Goal: Communication & Community: Share content

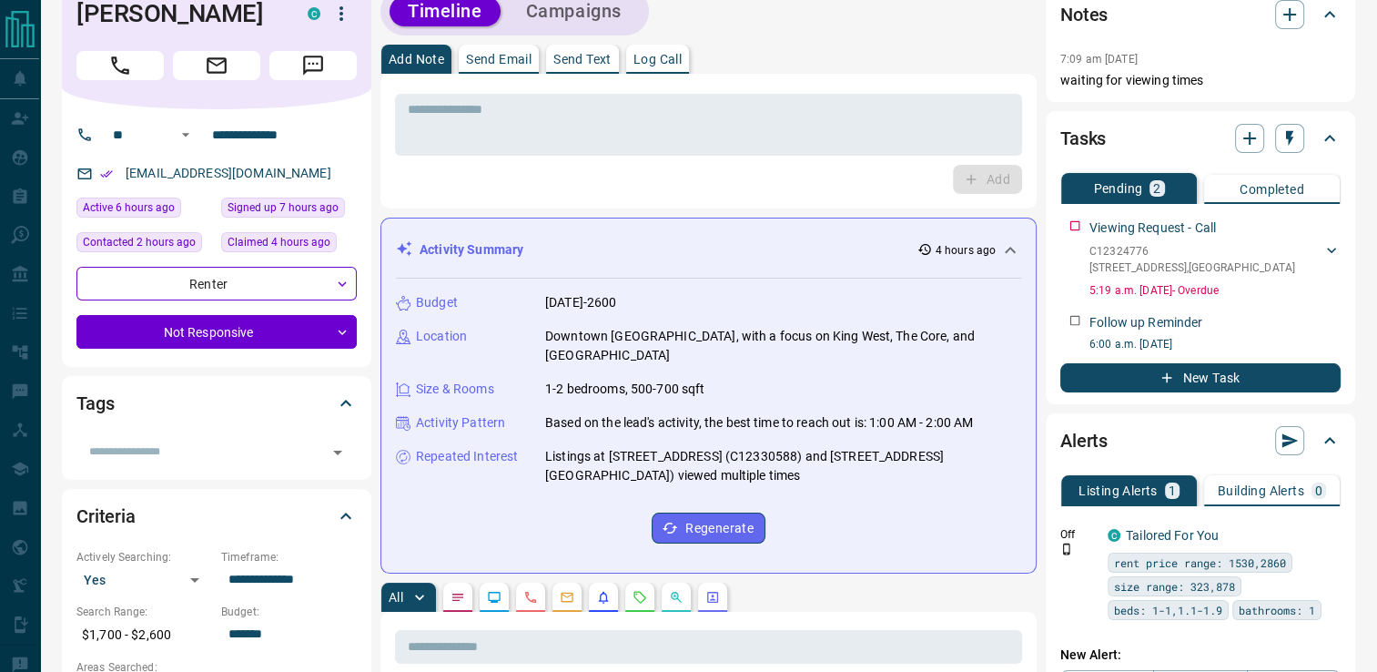
scroll to position [29, 0]
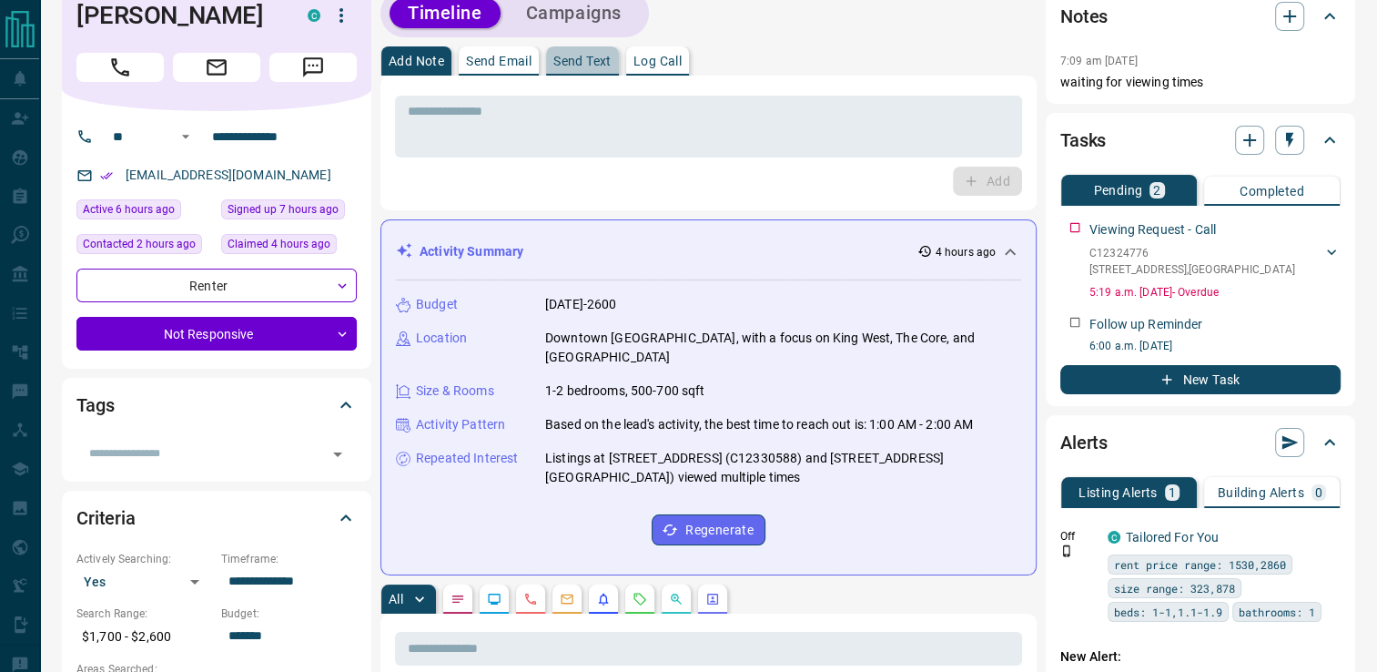
click at [576, 64] on p "Send Text" at bounding box center [582, 61] width 58 height 13
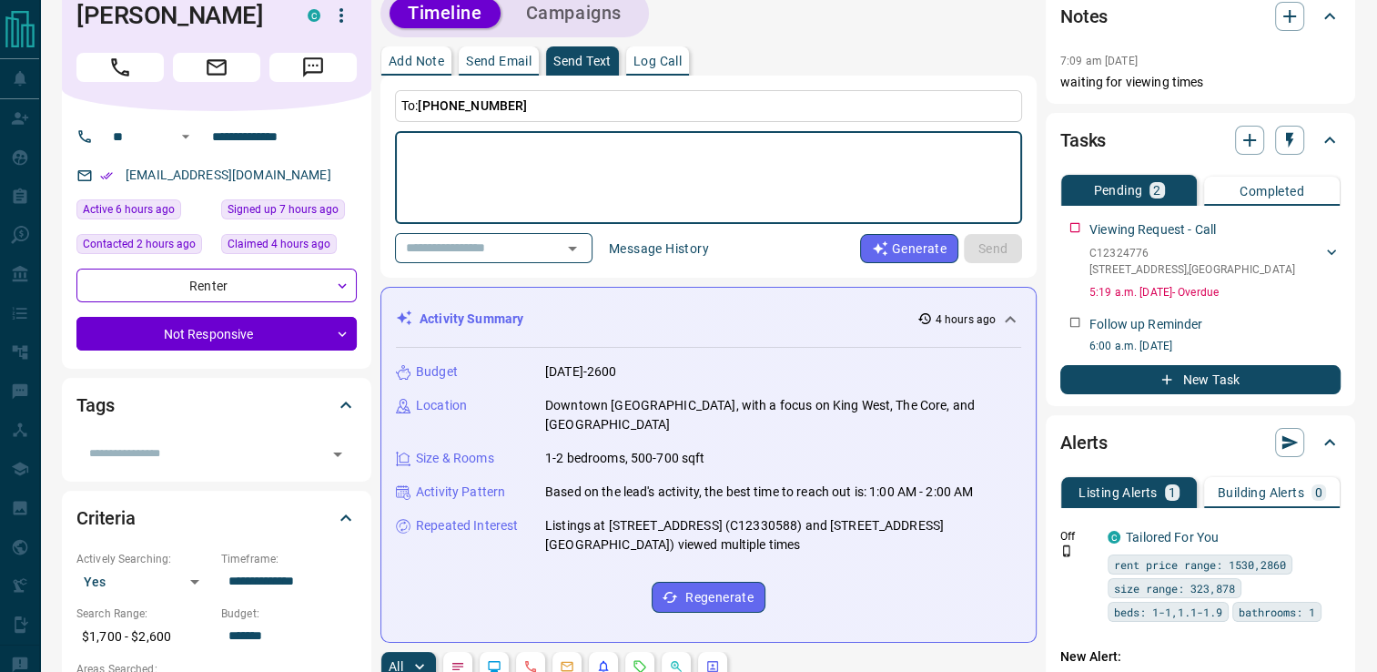
click at [571, 161] on textarea at bounding box center [709, 177] width 602 height 77
type textarea "**********"
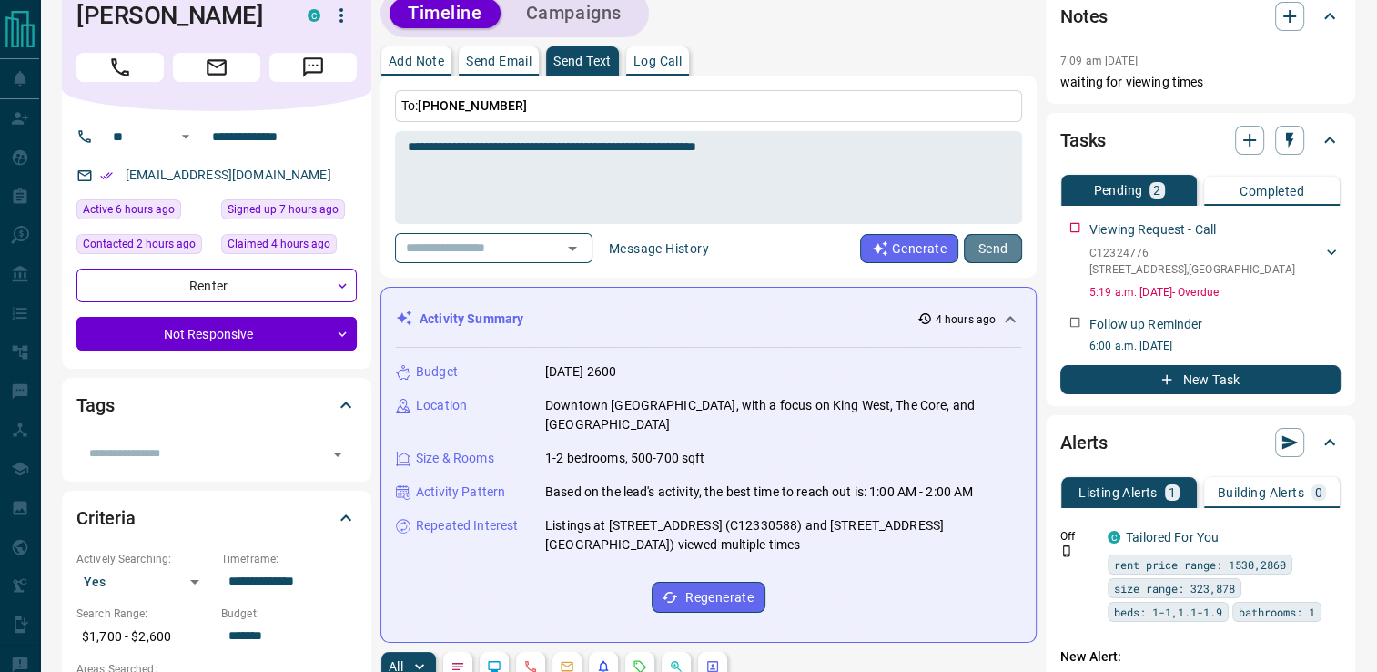
click at [993, 238] on button "Send" at bounding box center [993, 248] width 58 height 29
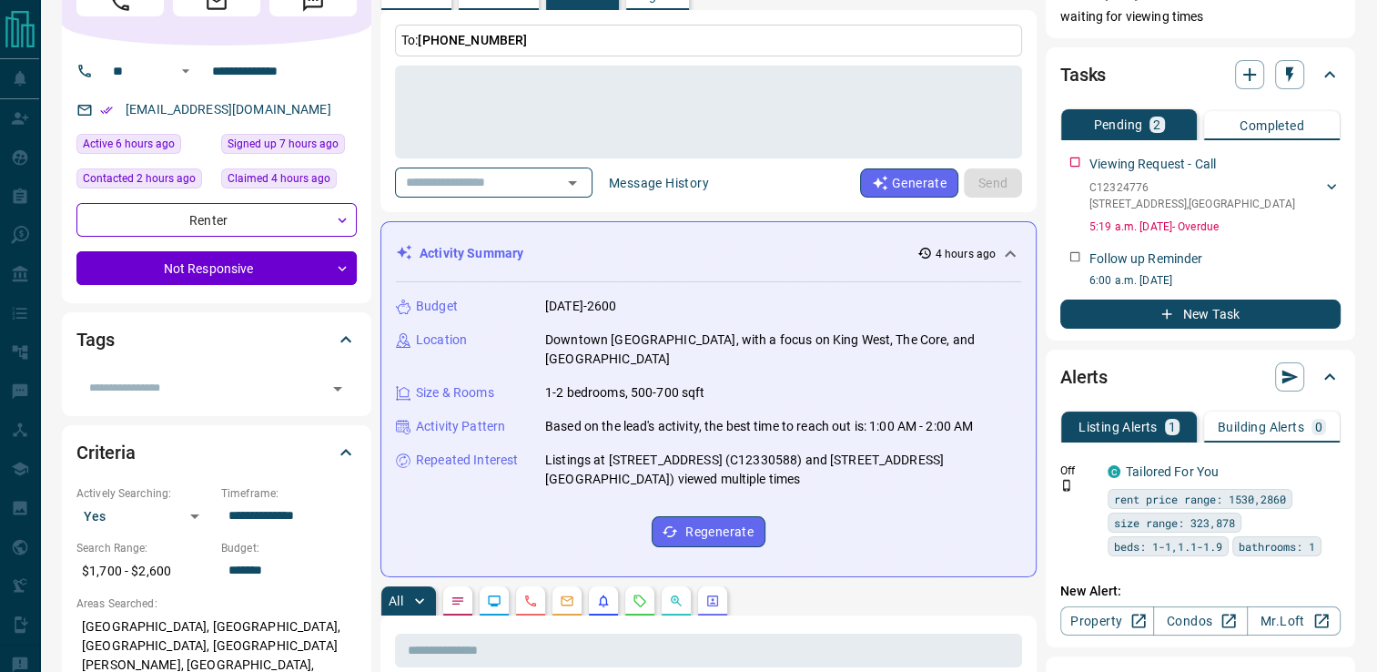
scroll to position [63, 0]
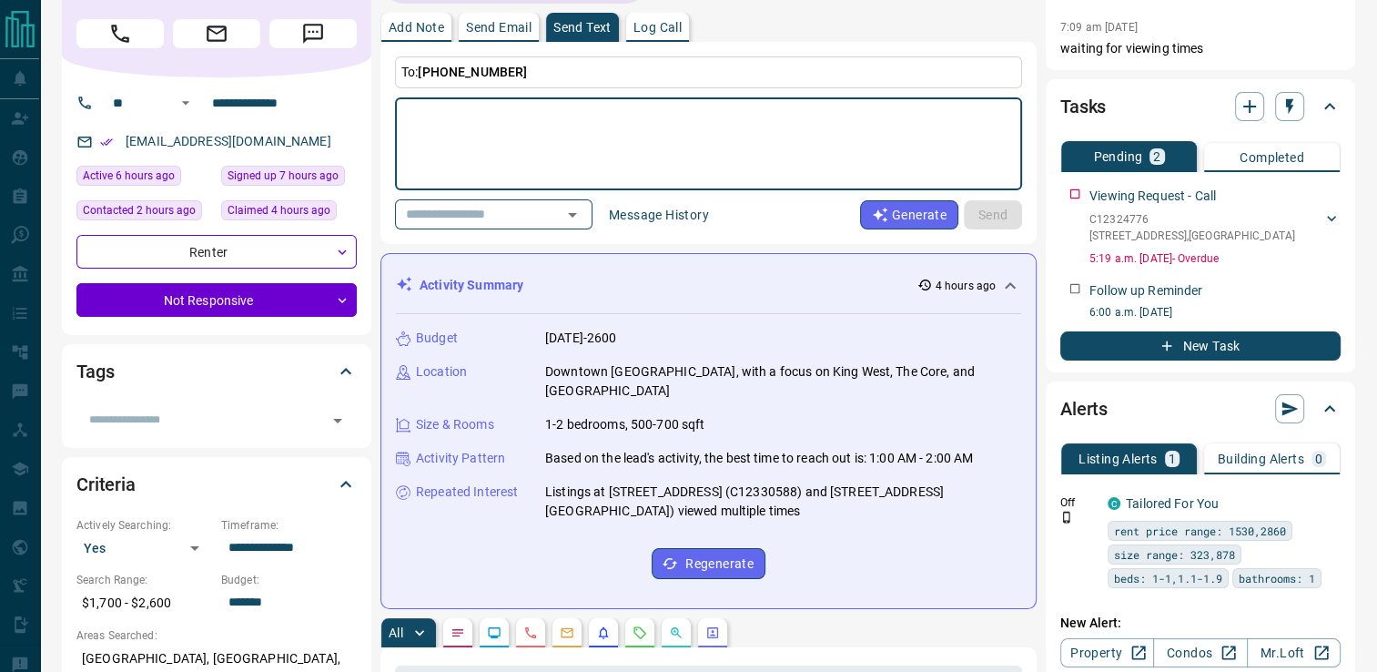
click at [756, 118] on textarea at bounding box center [709, 144] width 602 height 77
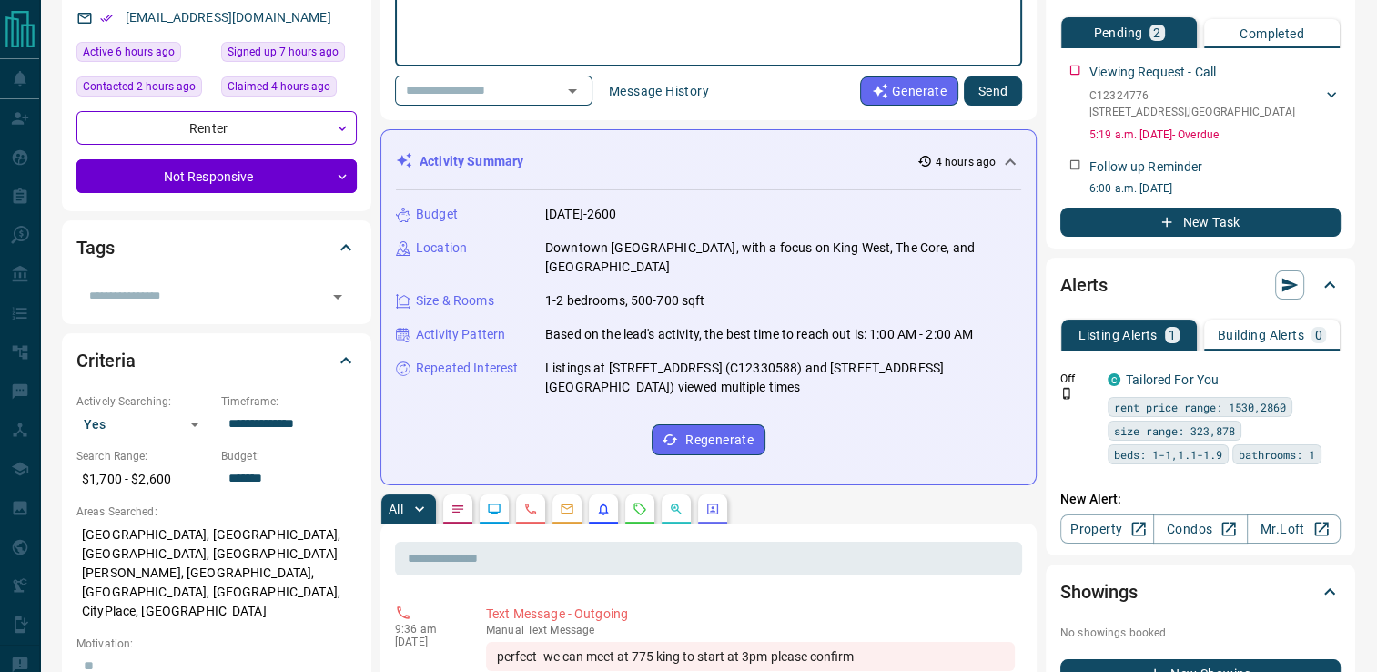
scroll to position [0, 0]
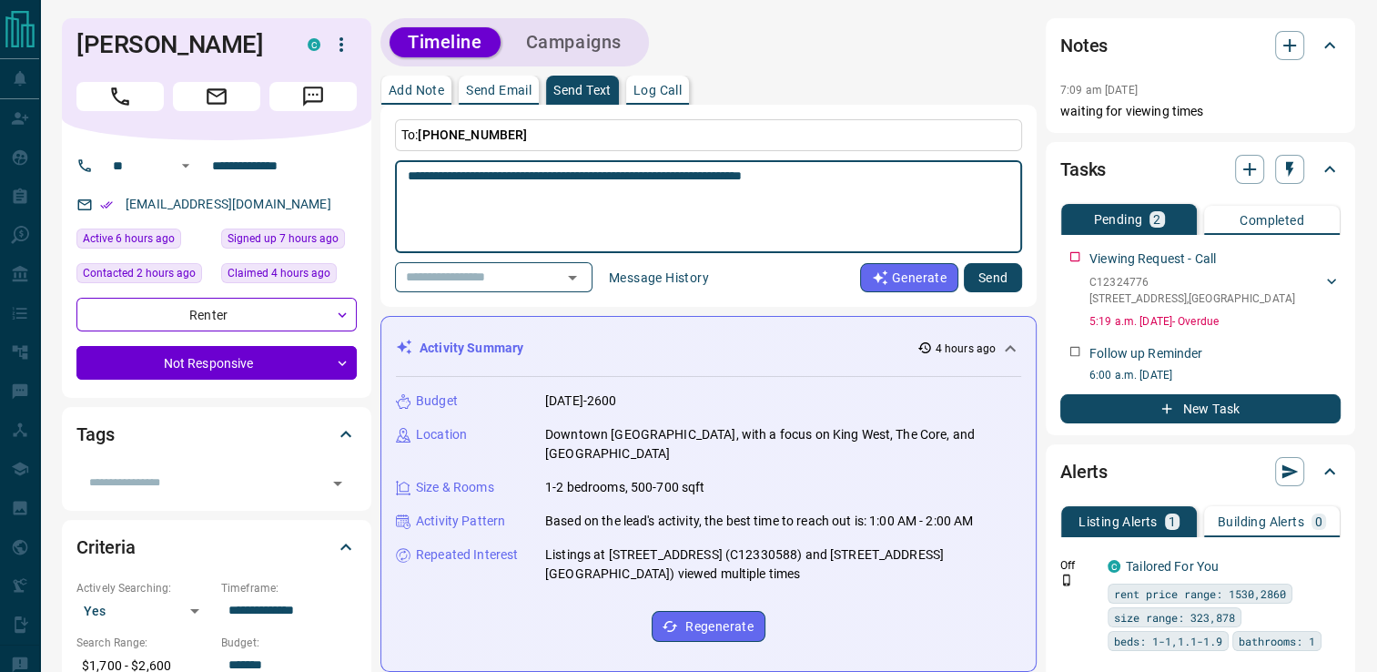
type textarea "**********"
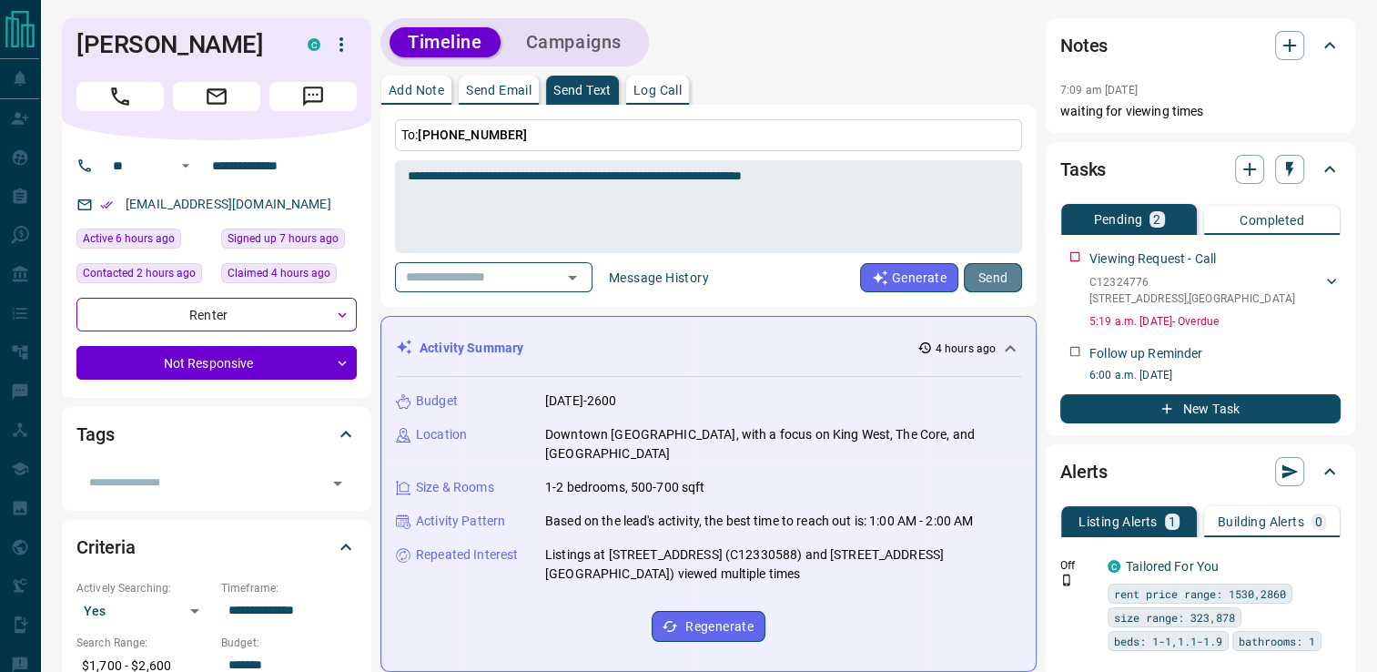
click at [992, 271] on button "Send" at bounding box center [993, 277] width 58 height 29
click at [559, 198] on textarea at bounding box center [709, 206] width 602 height 77
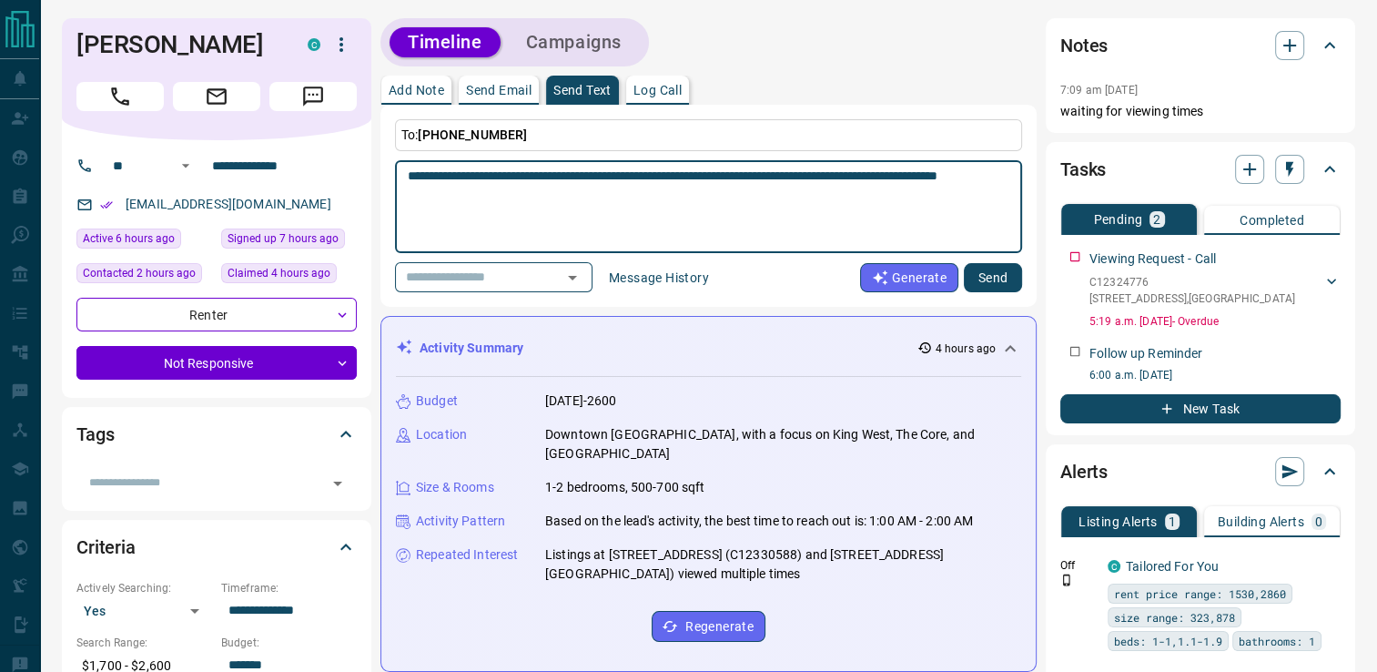
type textarea "**********"
click at [980, 278] on button "Send" at bounding box center [993, 277] width 58 height 29
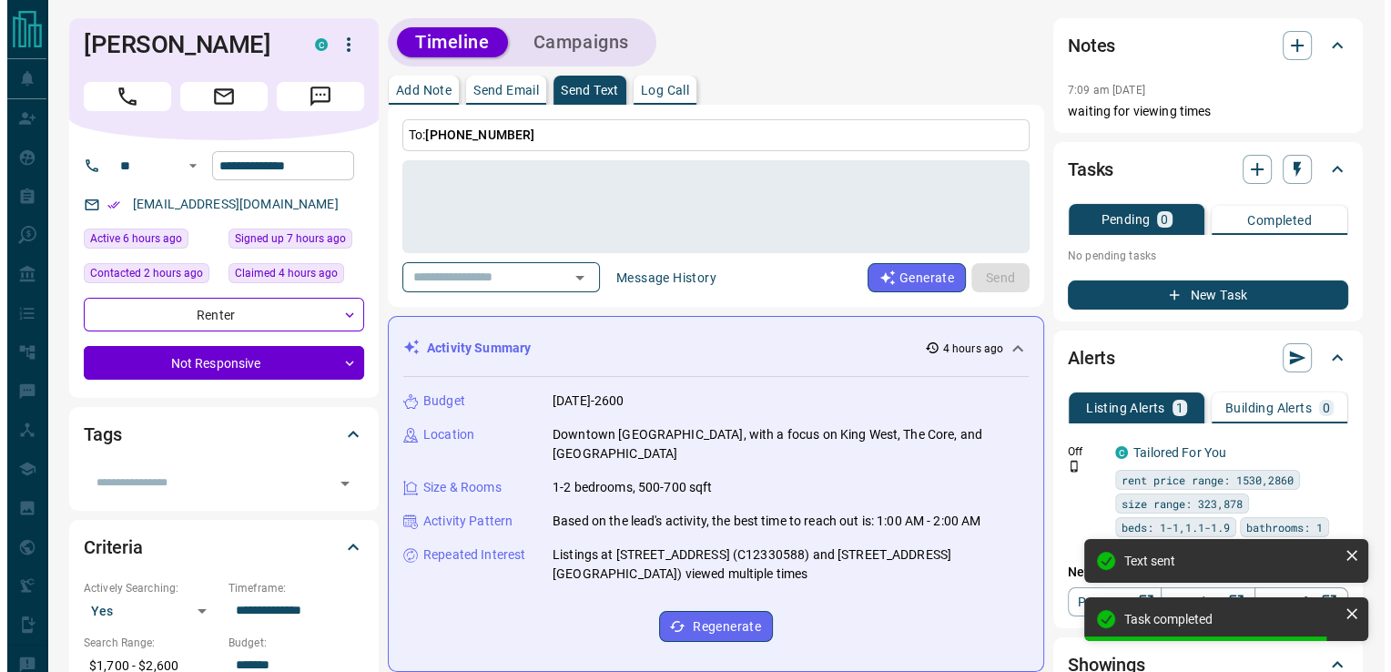
scroll to position [788, 0]
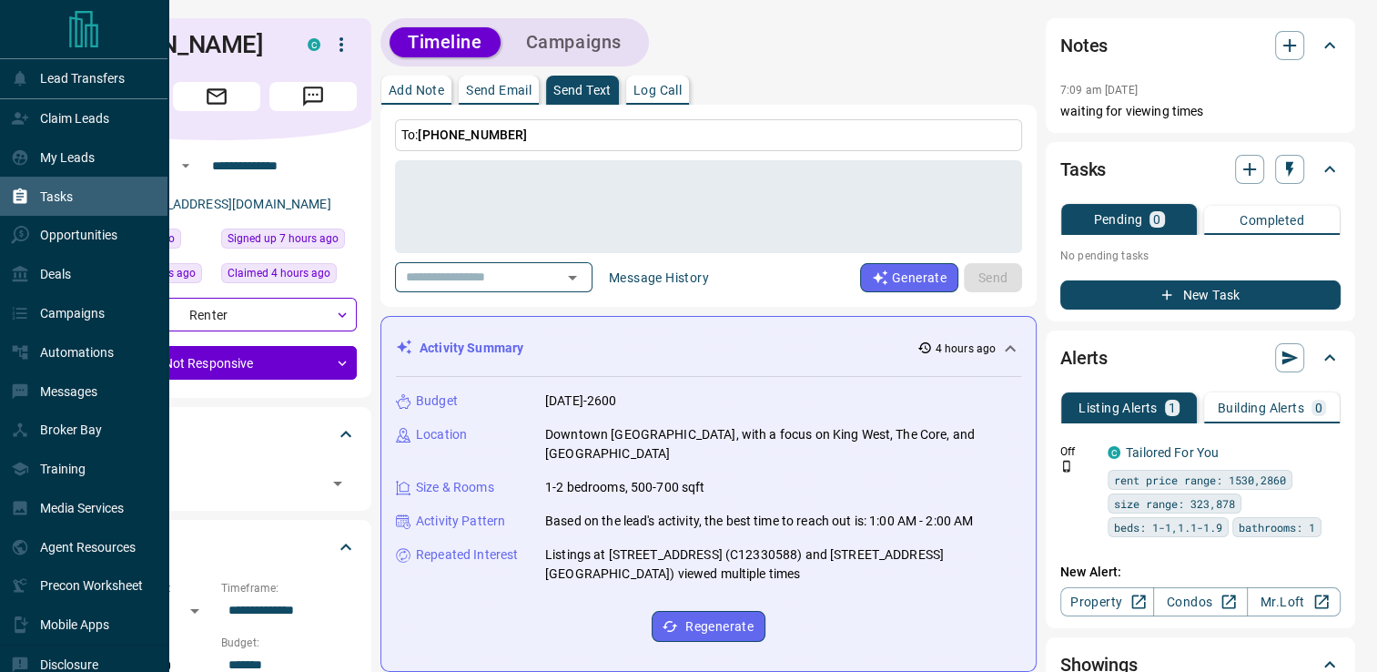
click at [73, 188] on div "Tasks" at bounding box center [42, 196] width 62 height 30
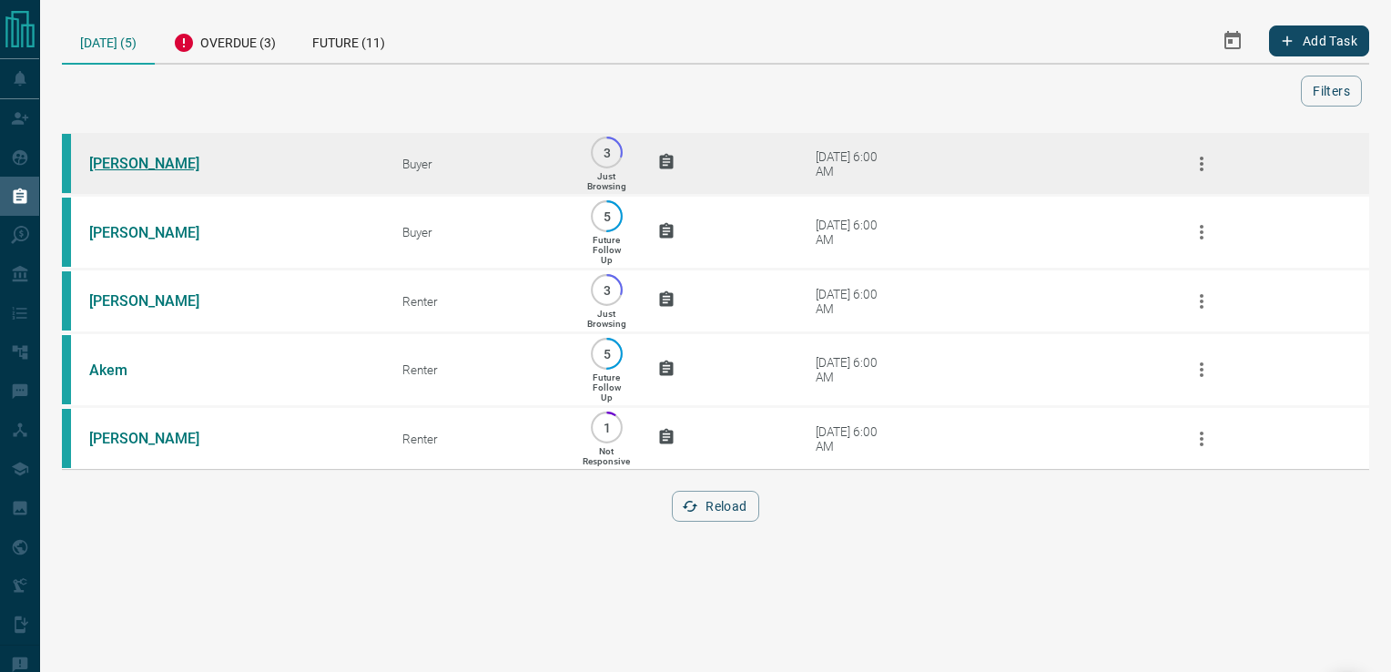
click at [124, 156] on link "[PERSON_NAME]" at bounding box center [157, 163] width 137 height 17
